Goal: Transaction & Acquisition: Purchase product/service

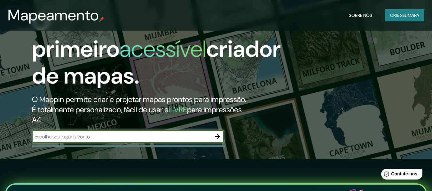
scroll to position [96, 0]
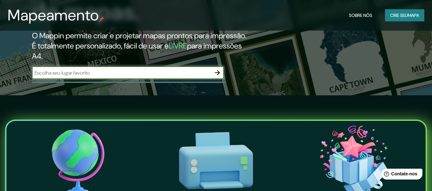
click at [128, 79] on div "​" at bounding box center [128, 72] width 192 height 13
type input "itabira"
click at [216, 77] on icon "button" at bounding box center [217, 73] width 8 height 8
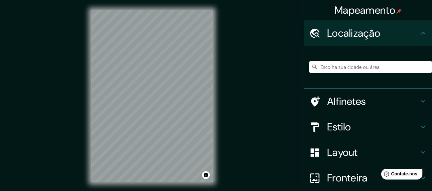
click at [364, 70] on input "Escolha sua cidade ou área" at bounding box center [370, 67] width 123 height 12
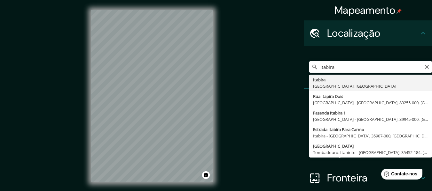
type input "Itabira, [GEOGRAPHIC_DATA], [GEOGRAPHIC_DATA]"
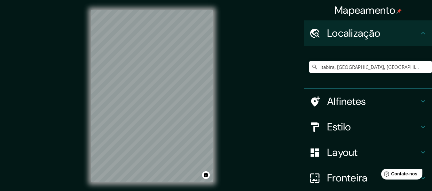
scroll to position [53, 0]
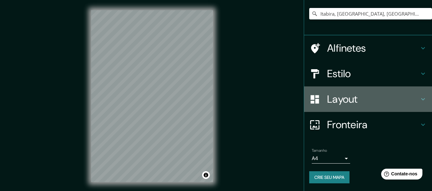
click at [335, 98] on font "Layout" at bounding box center [342, 99] width 31 height 13
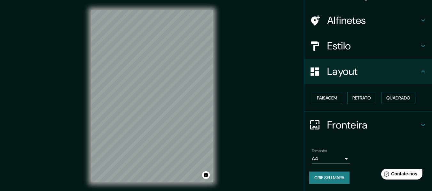
scroll to position [39, 0]
click at [332, 97] on font "Paisagem" at bounding box center [327, 98] width 20 height 6
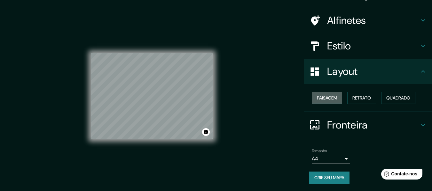
click at [332, 96] on font "Paisagem" at bounding box center [327, 98] width 20 height 6
click at [355, 99] on font "Retrato" at bounding box center [361, 98] width 19 height 6
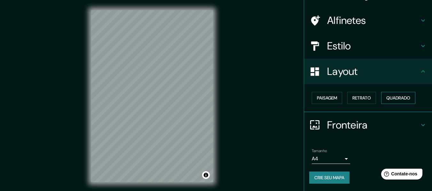
click at [401, 94] on font "Quadrado" at bounding box center [398, 98] width 24 height 8
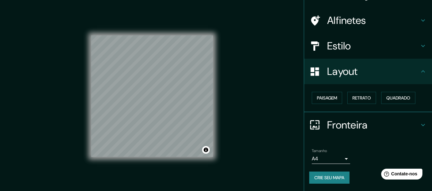
click at [353, 49] on h4 "Estilo" at bounding box center [373, 46] width 92 height 13
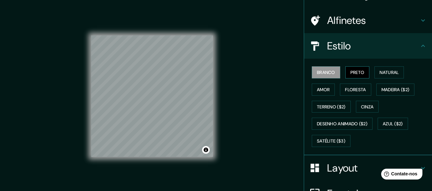
click at [355, 72] on font "Preto" at bounding box center [357, 73] width 14 height 6
click at [389, 70] on font "Natural" at bounding box center [388, 73] width 19 height 6
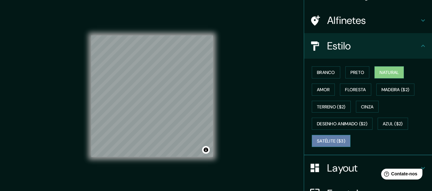
click at [337, 137] on button "Satélite ($3)" at bounding box center [331, 141] width 39 height 12
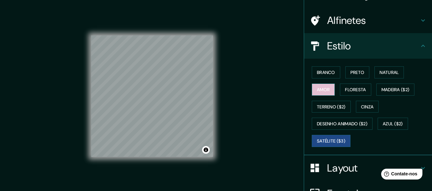
click at [322, 90] on font "Amor" at bounding box center [323, 90] width 13 height 6
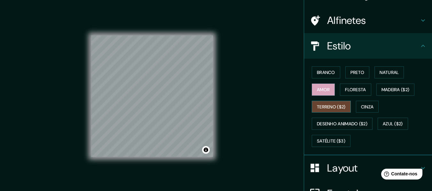
click at [329, 105] on font "Terreno ($2)" at bounding box center [331, 107] width 29 height 6
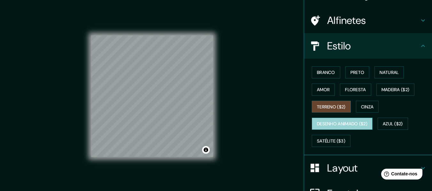
click at [361, 120] on font "Desenho animado ($2)" at bounding box center [342, 124] width 50 height 8
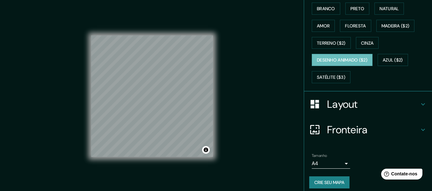
scroll to position [108, 0]
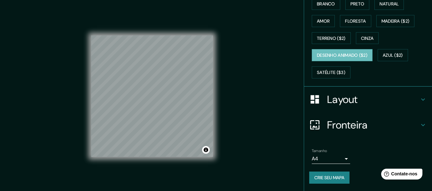
click at [327, 128] on font "Fronteira" at bounding box center [347, 125] width 41 height 13
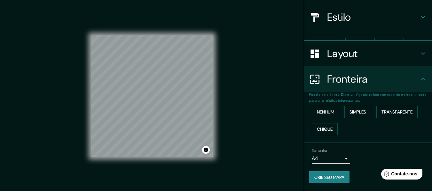
scroll to position [57, 0]
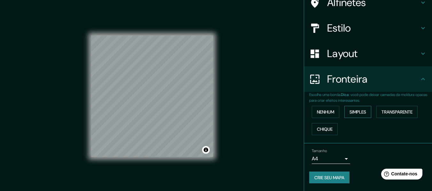
click at [363, 110] on font "Simples" at bounding box center [357, 112] width 17 height 6
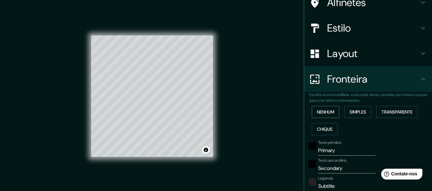
click at [324, 110] on font "Nenhum" at bounding box center [325, 112] width 17 height 6
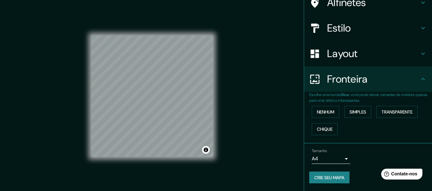
scroll to position [0, 0]
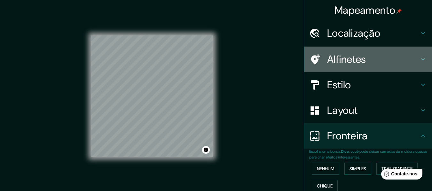
click at [340, 62] on font "Alfinetes" at bounding box center [346, 59] width 39 height 13
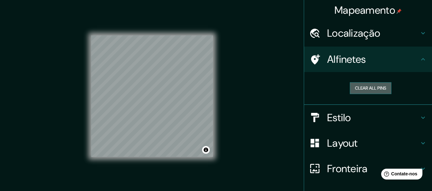
click at [355, 86] on button "Clear all pins" at bounding box center [371, 88] width 42 height 12
click at [371, 87] on button "Clear all pins" at bounding box center [371, 88] width 42 height 12
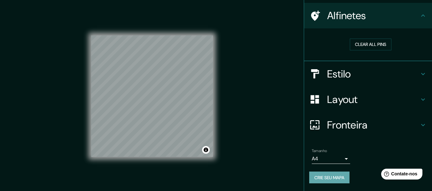
click at [324, 174] on font "Crie seu mapa" at bounding box center [329, 178] width 30 height 8
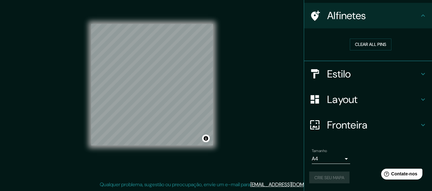
scroll to position [0, 0]
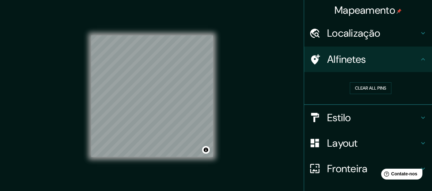
click at [237, 79] on div "Mapeamento Localização [GEOGRAPHIC_DATA], [GEOGRAPHIC_DATA], [GEOGRAPHIC_DATA] …" at bounding box center [216, 101] width 432 height 203
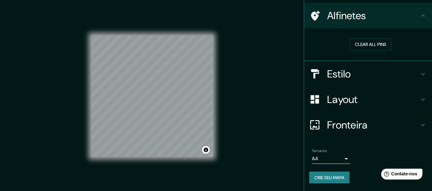
scroll to position [12, 0]
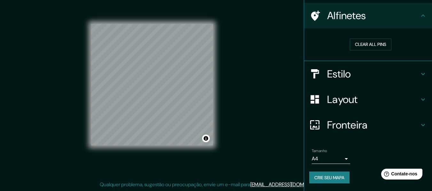
click at [328, 177] on font "Crie seu mapa" at bounding box center [329, 178] width 30 height 6
